Goal: Check status: Check status

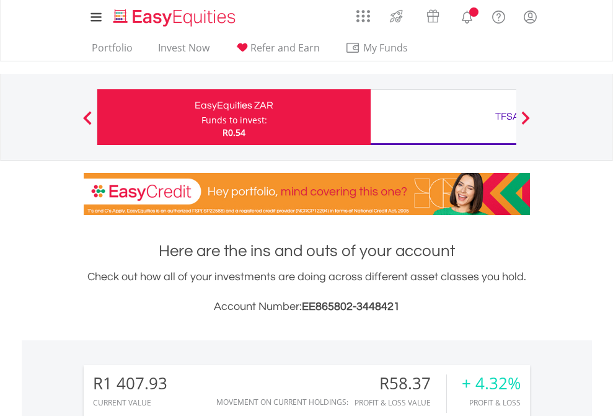
scroll to position [119, 195]
click at [201, 117] on div "Funds to invest:" at bounding box center [234, 120] width 66 height 12
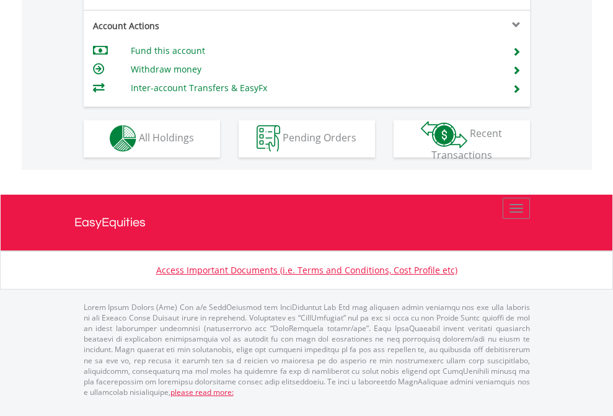
scroll to position [1159, 0]
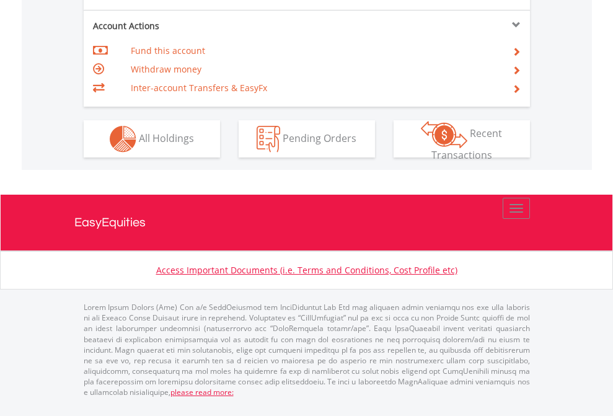
scroll to position [1164, 0]
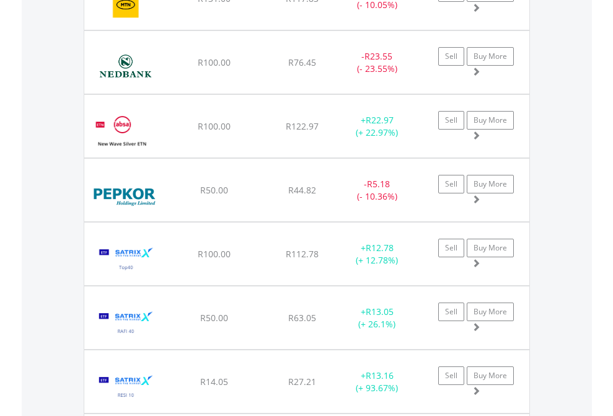
scroll to position [119, 195]
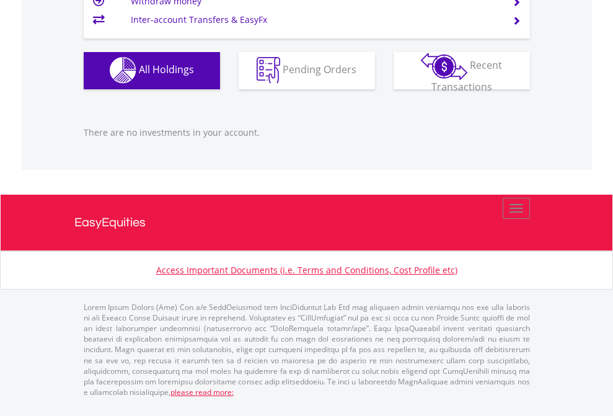
scroll to position [119, 195]
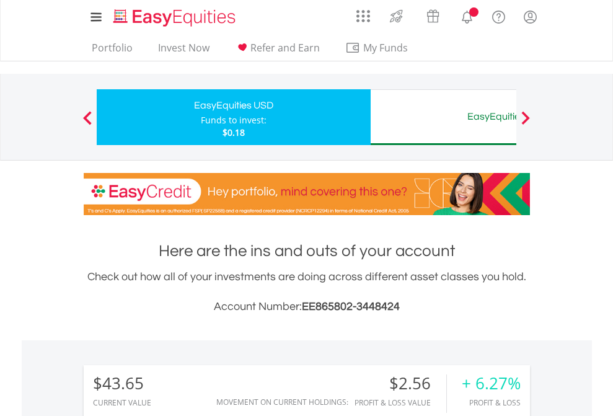
scroll to position [119, 195]
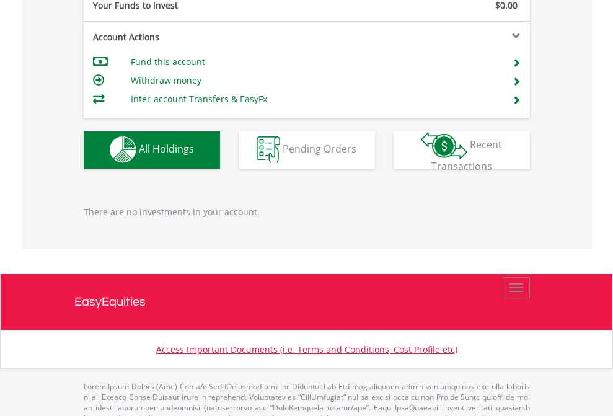
scroll to position [1227, 0]
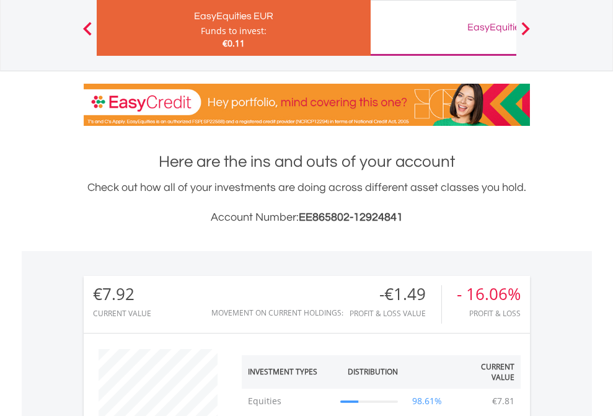
scroll to position [119, 195]
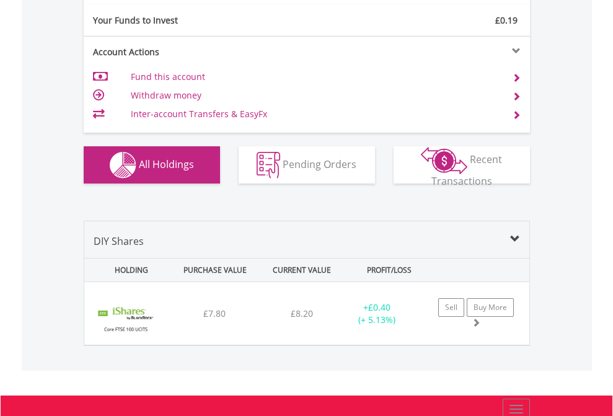
scroll to position [1379, 0]
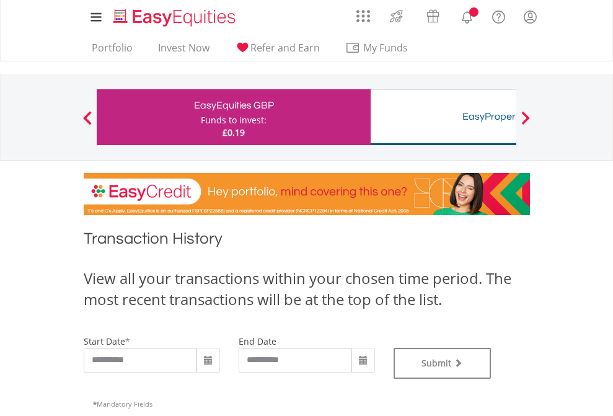
type input "**********"
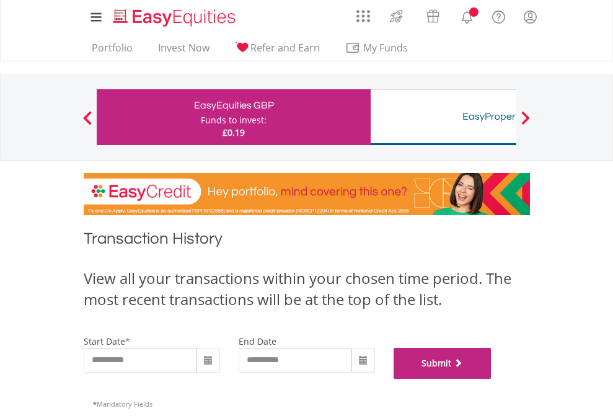
click at [492, 379] on button "Submit" at bounding box center [443, 363] width 98 height 31
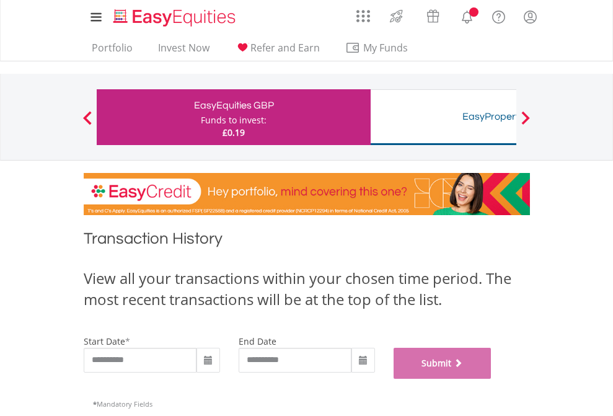
scroll to position [503, 0]
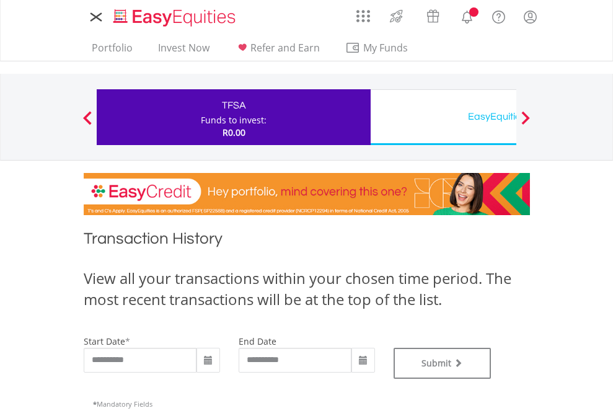
type input "**********"
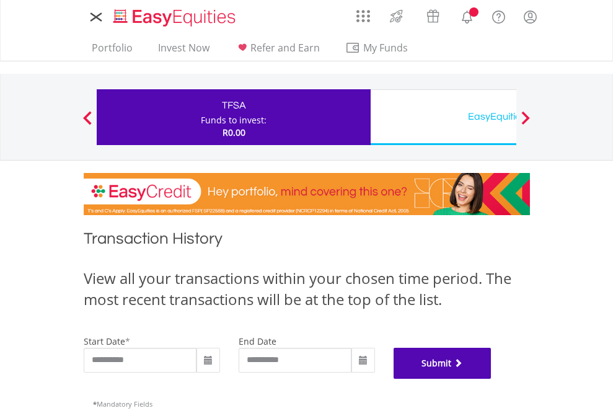
click at [492, 379] on button "Submit" at bounding box center [443, 363] width 98 height 31
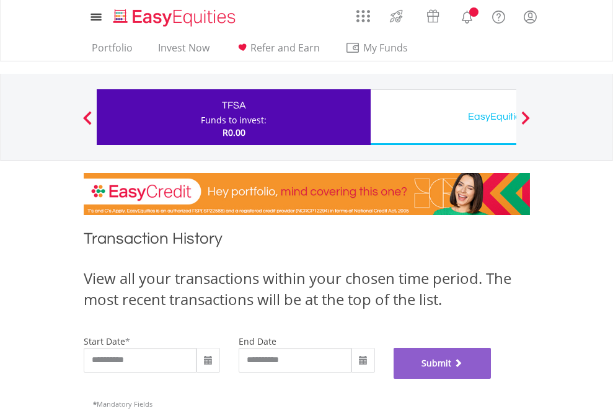
scroll to position [503, 0]
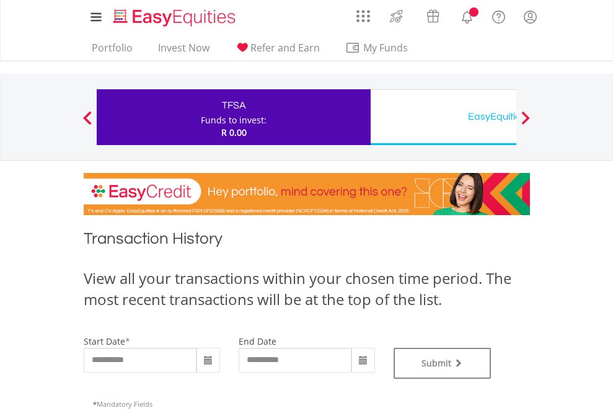
click at [443, 117] on div "EasyEquities USD" at bounding box center [507, 116] width 258 height 17
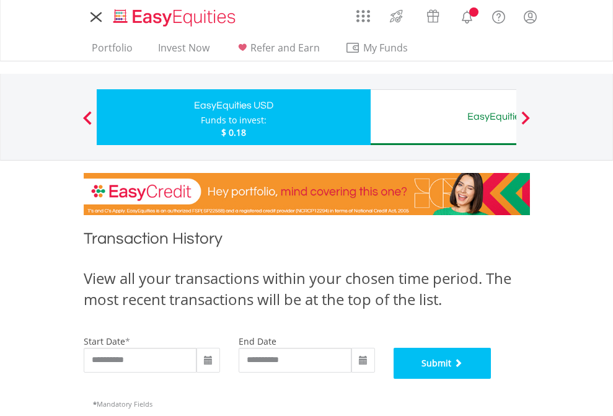
click at [492, 379] on button "Submit" at bounding box center [443, 363] width 98 height 31
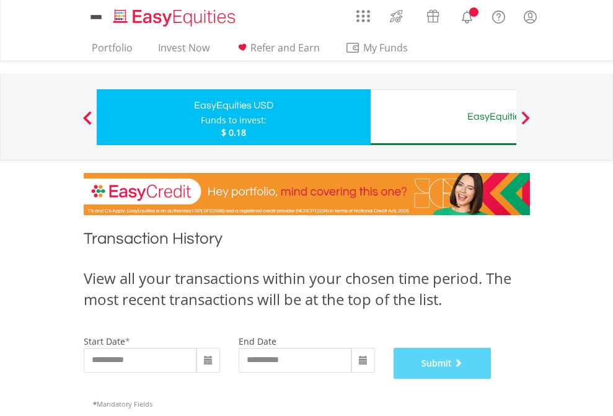
scroll to position [503, 0]
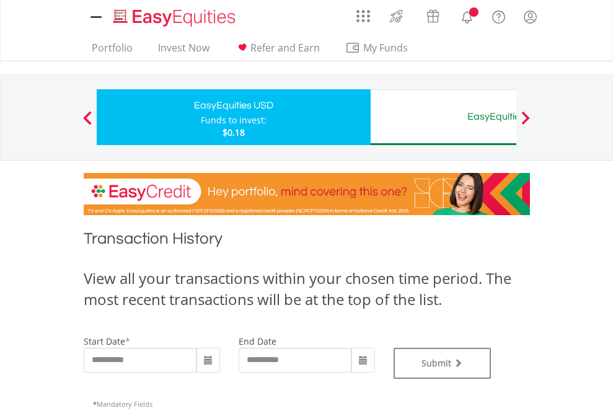
click at [443, 117] on div "EasyEquities AUD" at bounding box center [507, 116] width 258 height 17
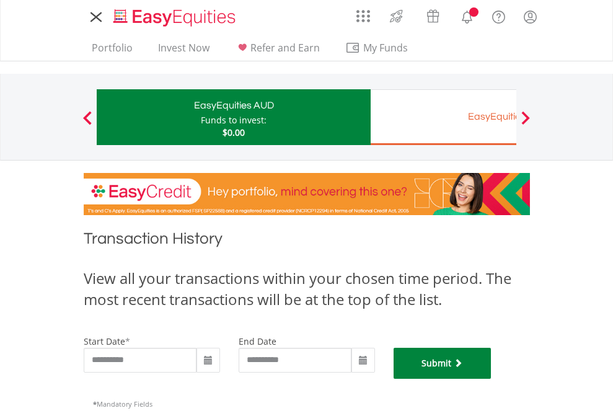
click at [492, 379] on button "Submit" at bounding box center [443, 363] width 98 height 31
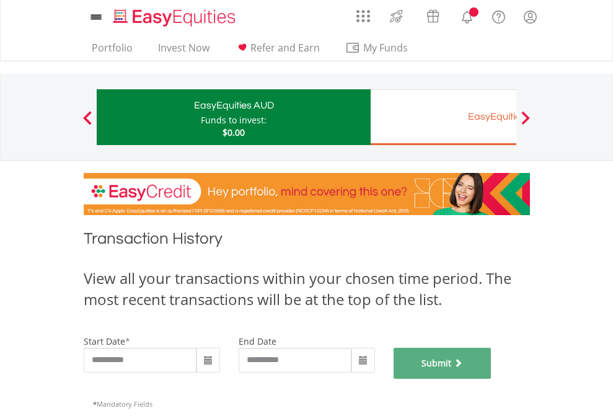
scroll to position [503, 0]
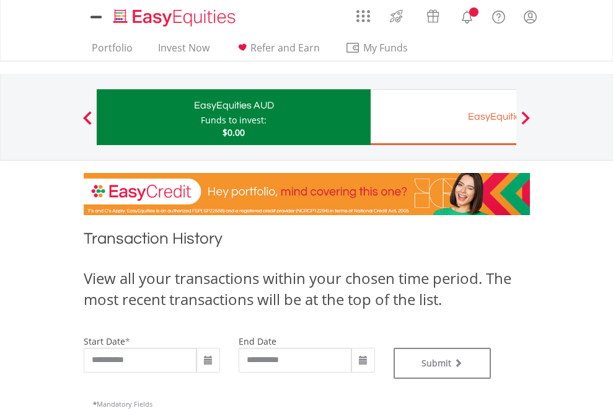
click at [443, 117] on div "EasyEquities EUR" at bounding box center [507, 116] width 258 height 17
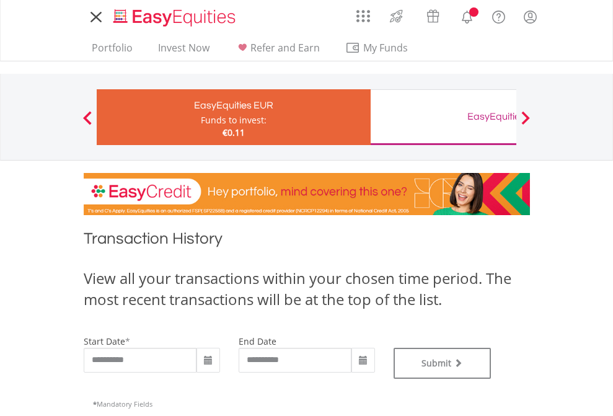
type input "**********"
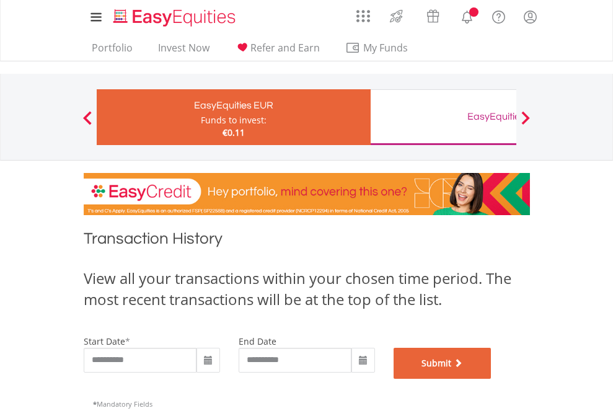
click at [492, 379] on button "Submit" at bounding box center [443, 363] width 98 height 31
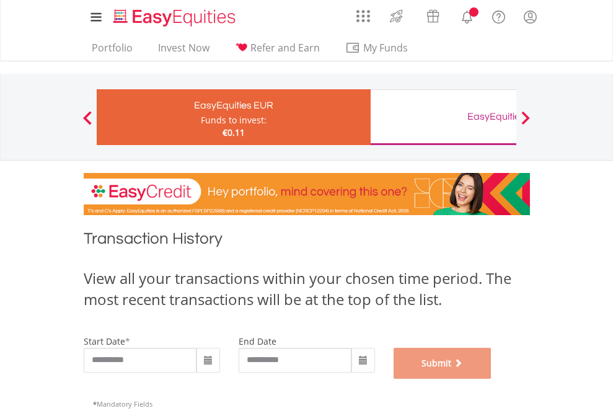
scroll to position [503, 0]
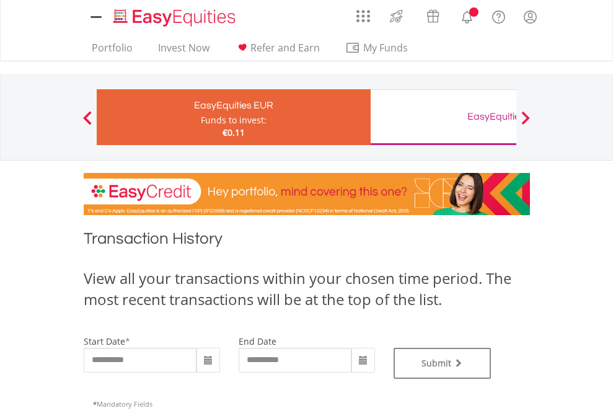
click at [443, 117] on div "EasyEquities GBP" at bounding box center [507, 116] width 258 height 17
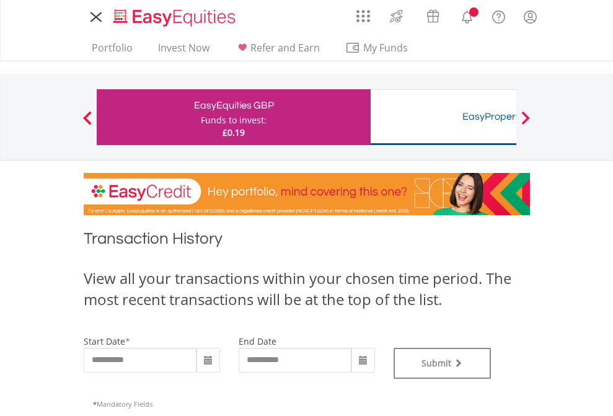
type input "**********"
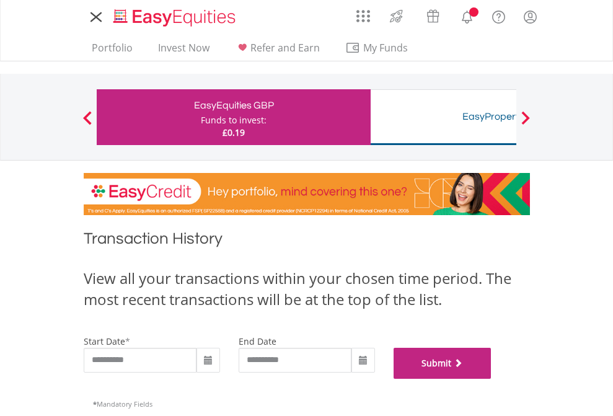
click at [492, 379] on button "Submit" at bounding box center [443, 363] width 98 height 31
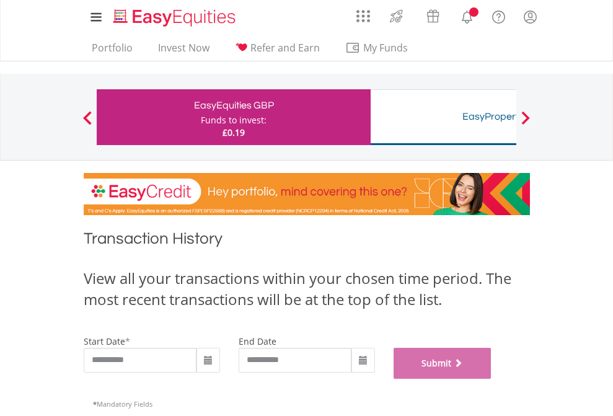
scroll to position [503, 0]
